Goal: Task Accomplishment & Management: Manage account settings

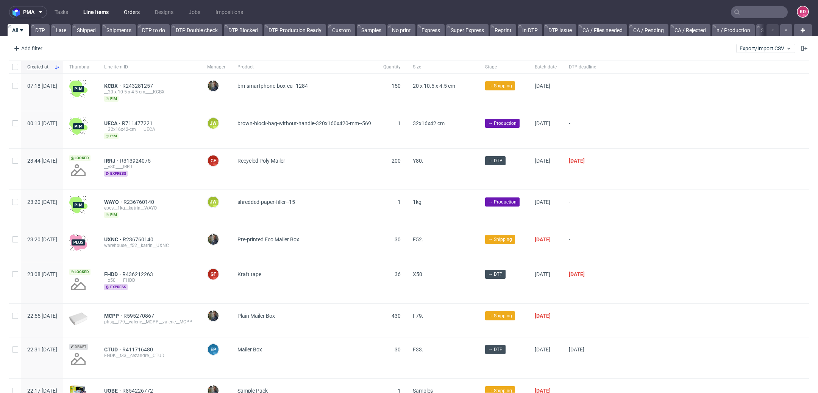
click at [136, 14] on link "Orders" at bounding box center [131, 12] width 25 height 12
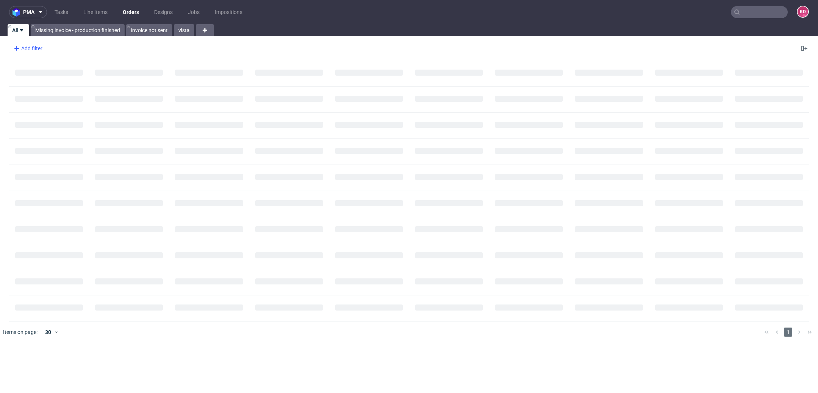
click at [29, 47] on div "Add filter" at bounding box center [27, 48] width 33 height 12
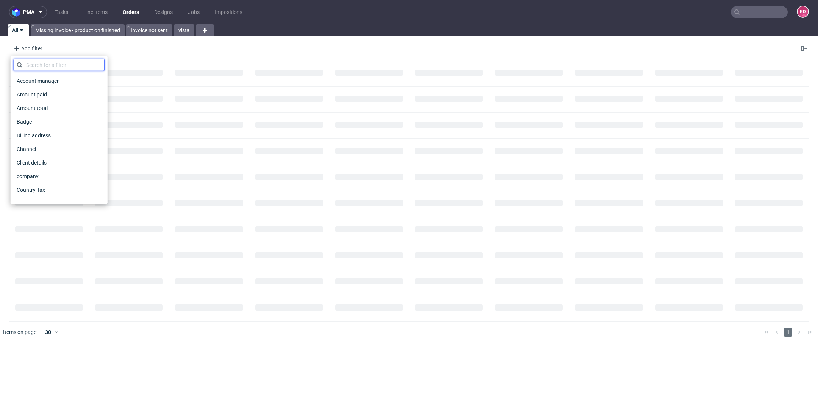
click at [35, 68] on input "text" at bounding box center [59, 65] width 91 height 12
type input "sales"
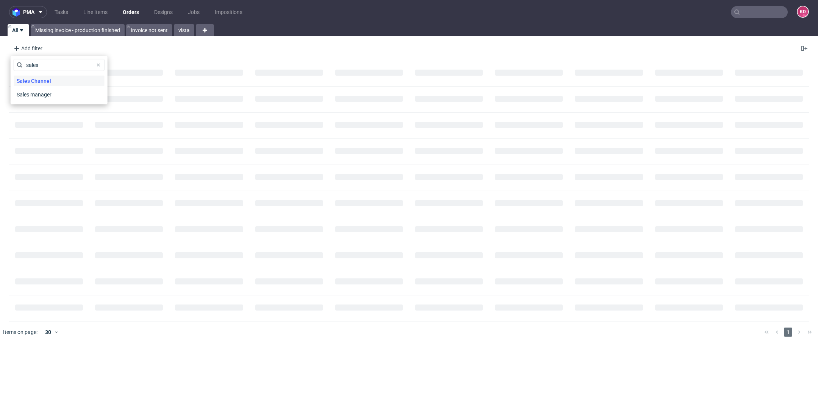
click at [52, 82] on span "Sales Channel" at bounding box center [34, 81] width 41 height 11
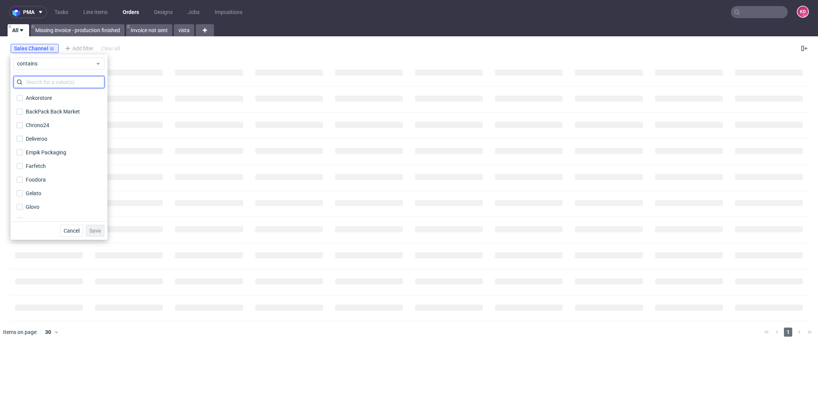
click at [45, 85] on input "text" at bounding box center [59, 82] width 91 height 12
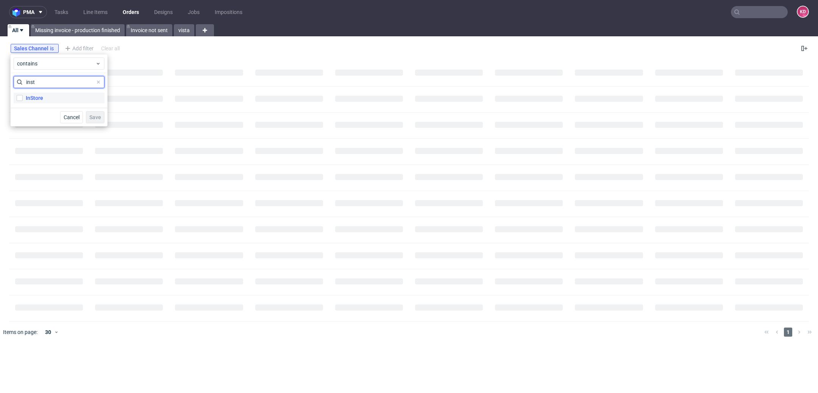
type input "inst"
click at [48, 95] on label "InStore" at bounding box center [59, 98] width 91 height 11
click at [23, 95] on input "InStore" at bounding box center [20, 98] width 6 height 6
checkbox input "true"
click at [95, 115] on span "Save" at bounding box center [95, 117] width 12 height 5
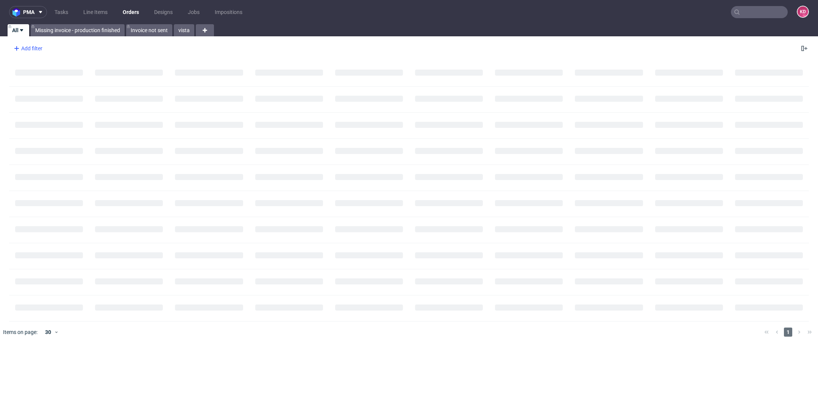
click at [40, 51] on div "Add filter" at bounding box center [27, 48] width 33 height 12
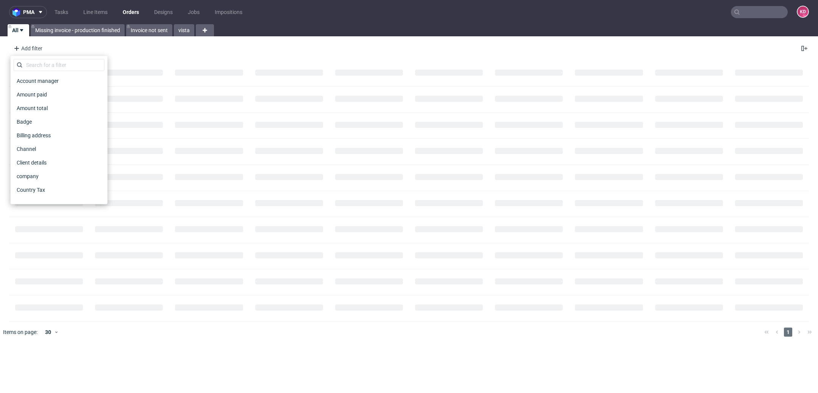
click at [93, 45] on div "Add filter Hide filters Clear all" at bounding box center [409, 48] width 818 height 18
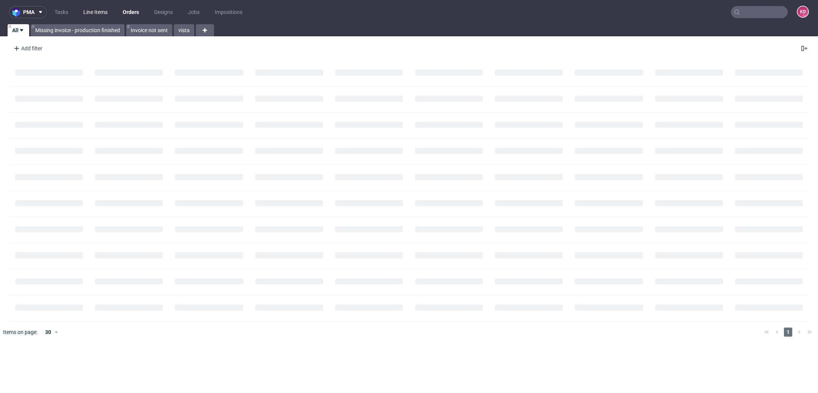
click at [94, 8] on link "Line Items" at bounding box center [95, 12] width 33 height 12
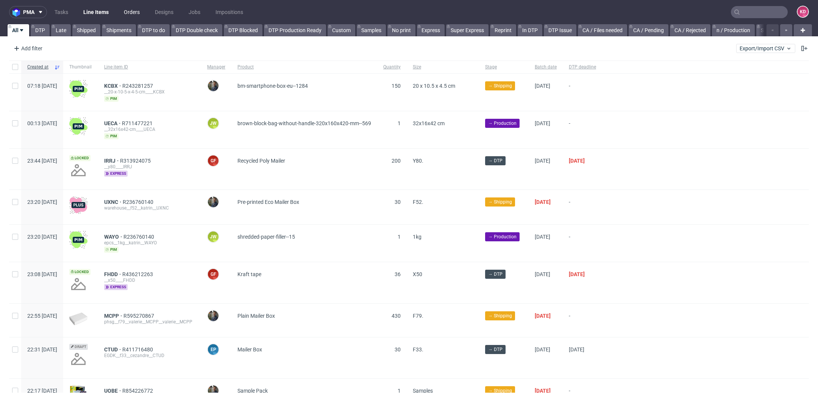
click at [125, 12] on link "Orders" at bounding box center [131, 12] width 25 height 12
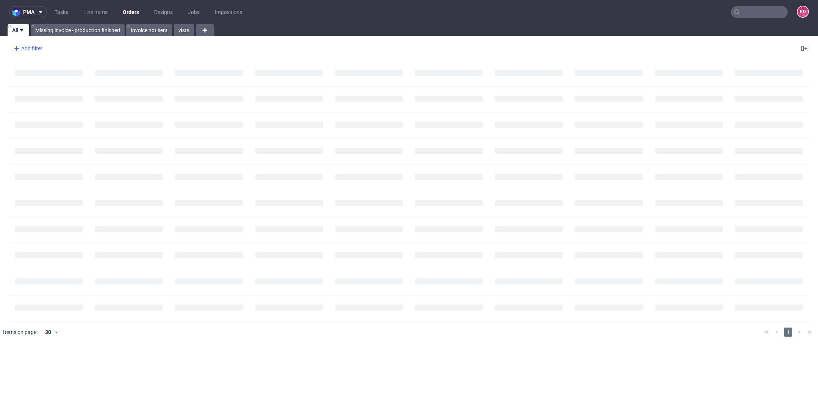
click at [23, 48] on div "Add filter" at bounding box center [27, 48] width 33 height 12
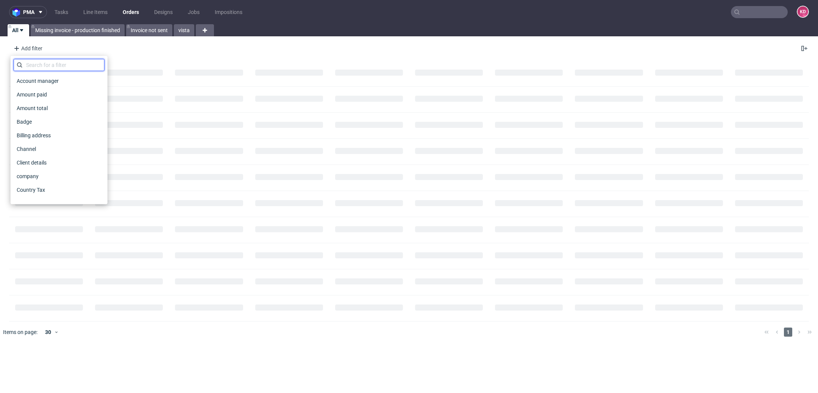
click at [35, 66] on input "text" at bounding box center [59, 65] width 91 height 12
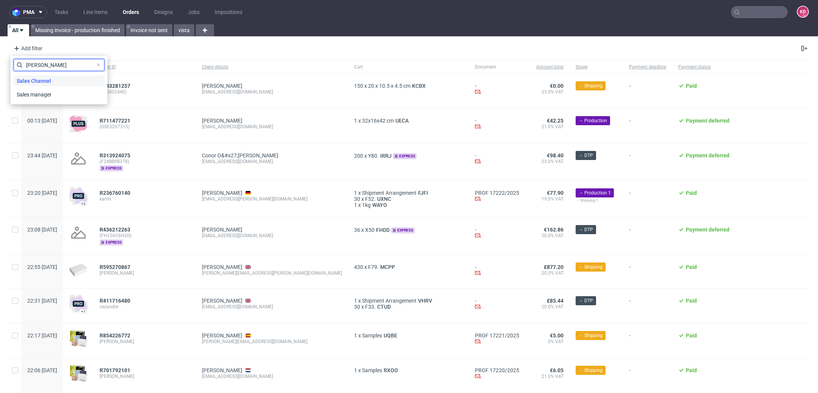
type input "[PERSON_NAME]"
click at [42, 81] on span "Sales Channel" at bounding box center [34, 81] width 41 height 11
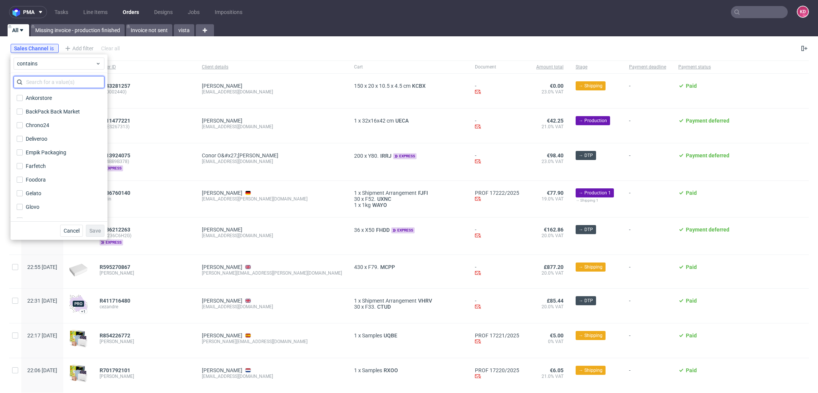
click at [44, 84] on input "text" at bounding box center [59, 82] width 91 height 12
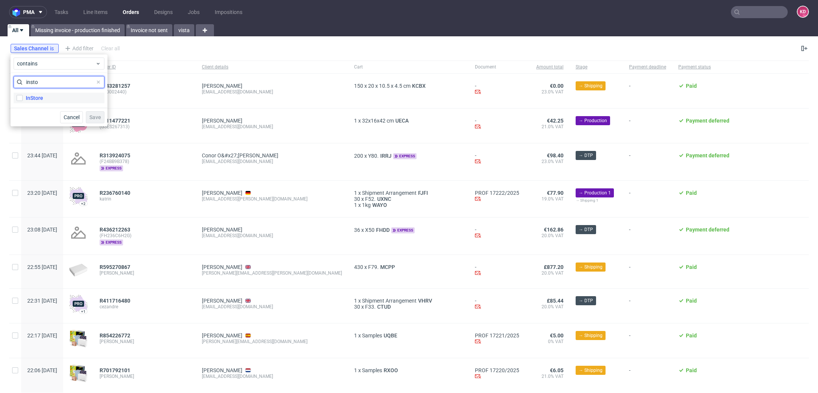
type input "insto"
click at [51, 99] on label "InStore" at bounding box center [59, 98] width 91 height 11
click at [23, 99] on input "InStore" at bounding box center [20, 98] width 6 height 6
checkbox input "true"
click at [93, 113] on button "Save" at bounding box center [95, 117] width 19 height 12
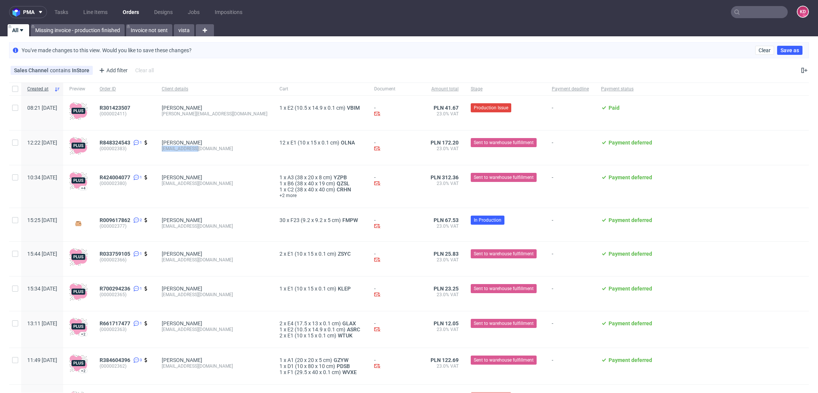
drag, startPoint x: 228, startPoint y: 151, endPoint x: 185, endPoint y: 150, distance: 42.8
click at [185, 150] on div "[EMAIL_ADDRESS][DOMAIN_NAME]" at bounding box center [215, 149] width 106 height 6
copy div "[EMAIL_ADDRESS][DOMAIN_NAME]"
click at [130, 105] on span "R301423507" at bounding box center [115, 108] width 31 height 6
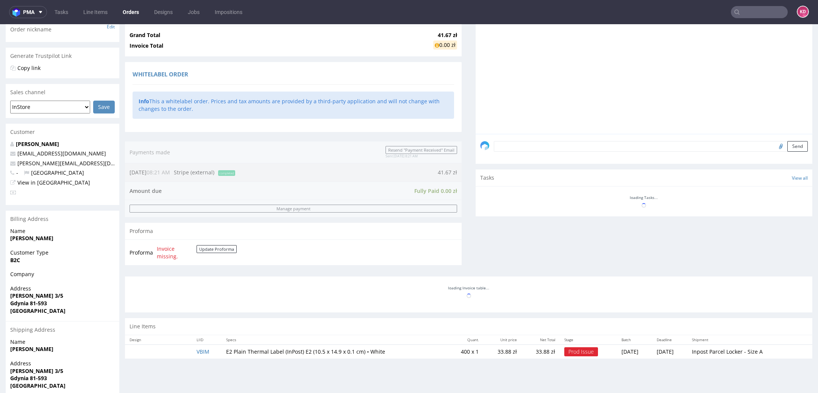
scroll to position [172, 0]
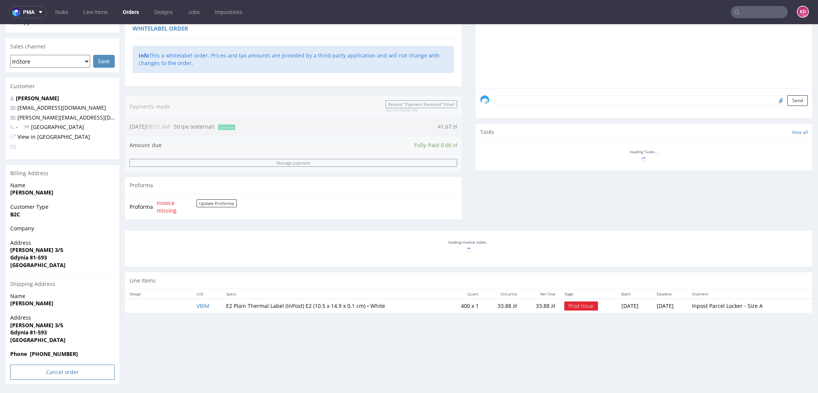
click at [67, 370] on input "Cancel order" at bounding box center [62, 372] width 105 height 15
